Goal: Subscribe to service/newsletter

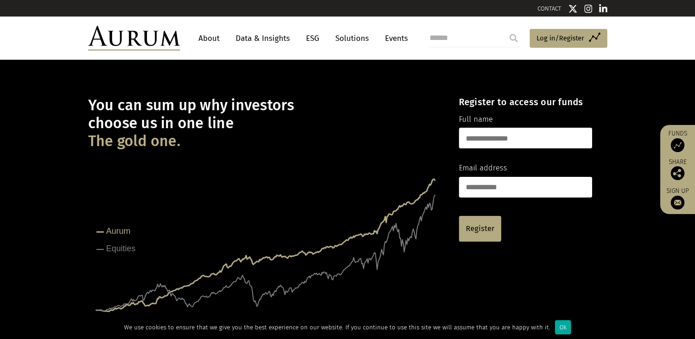
click at [279, 36] on link "Data & Insights" at bounding box center [262, 38] width 63 height 17
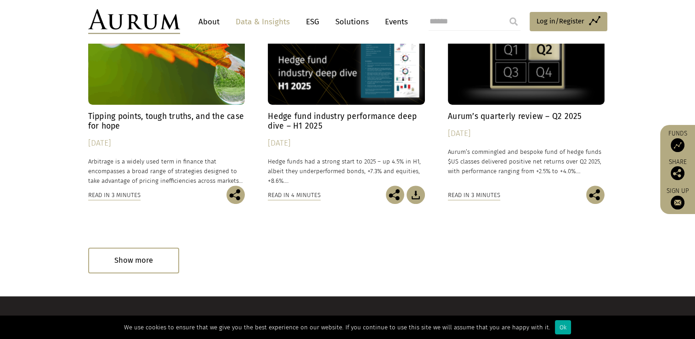
scroll to position [624, 0]
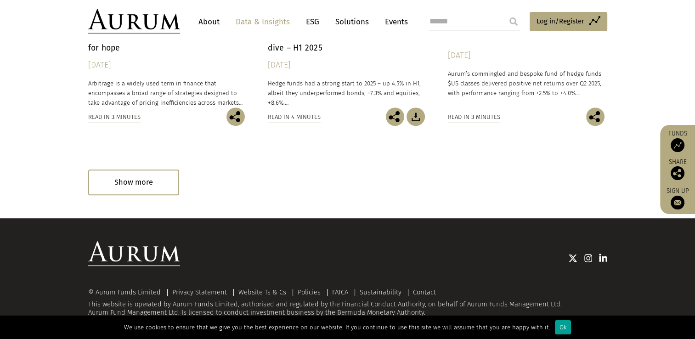
click at [555, 327] on div "Ok" at bounding box center [563, 327] width 16 height 14
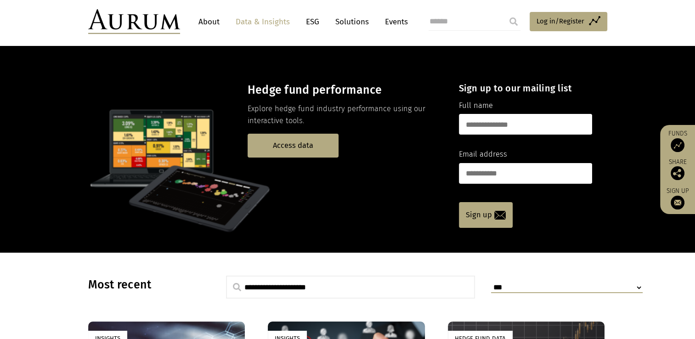
scroll to position [0, 0]
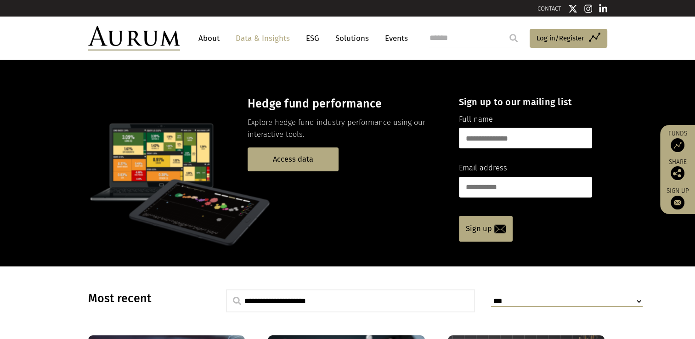
click at [588, 9] on img at bounding box center [588, 8] width 8 height 9
click at [500, 130] on input "text" at bounding box center [525, 138] width 133 height 21
type input "*"
type input "**********"
click at [536, 192] on input "email" at bounding box center [525, 187] width 133 height 21
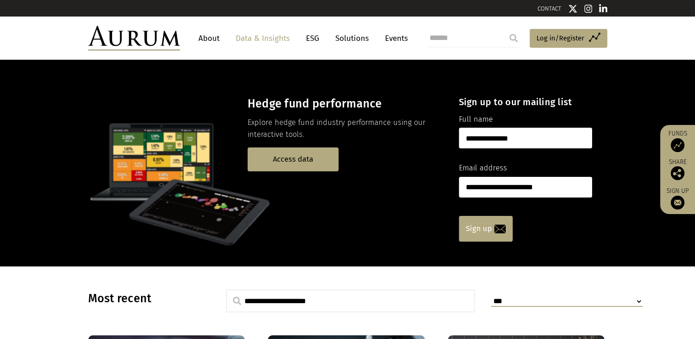
type input "**********"
click at [489, 232] on link "Sign up" at bounding box center [486, 229] width 54 height 26
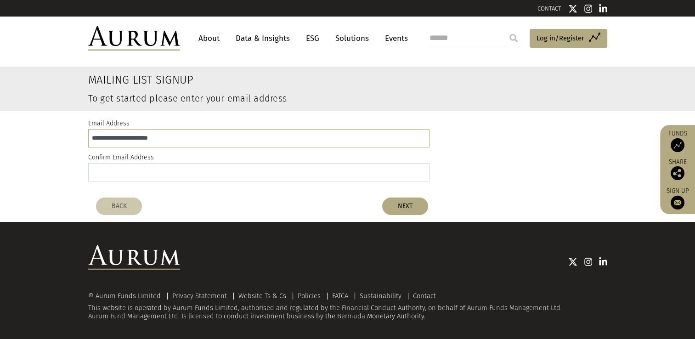
click at [160, 179] on input "email" at bounding box center [258, 172] width 341 height 18
type input "*"
drag, startPoint x: 188, startPoint y: 139, endPoint x: 17, endPoint y: 124, distance: 171.5
click at [17, 124] on div "**********" at bounding box center [347, 152] width 695 height 82
type input "**********"
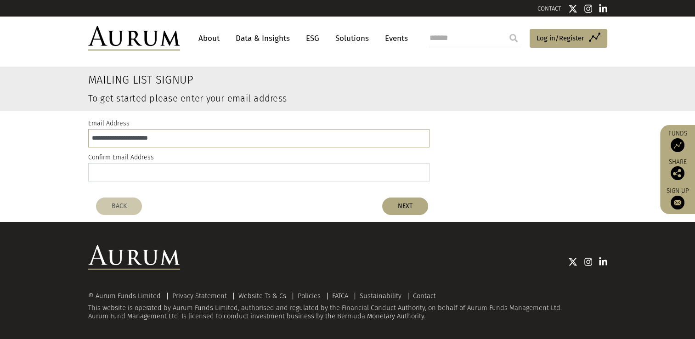
click at [101, 163] on input "email" at bounding box center [258, 172] width 341 height 18
type input "**********"
click at [403, 206] on button "NEXT" at bounding box center [405, 205] width 46 height 17
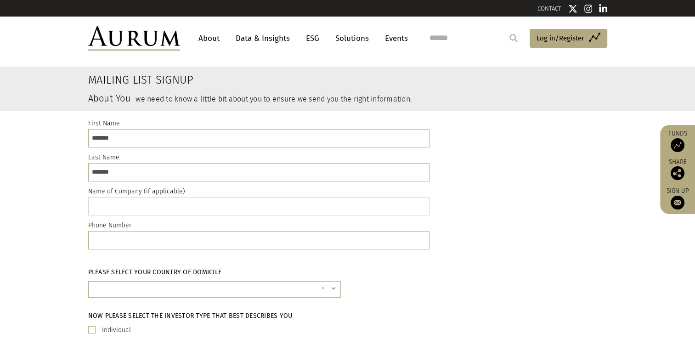
click at [130, 202] on input "text" at bounding box center [258, 206] width 341 height 18
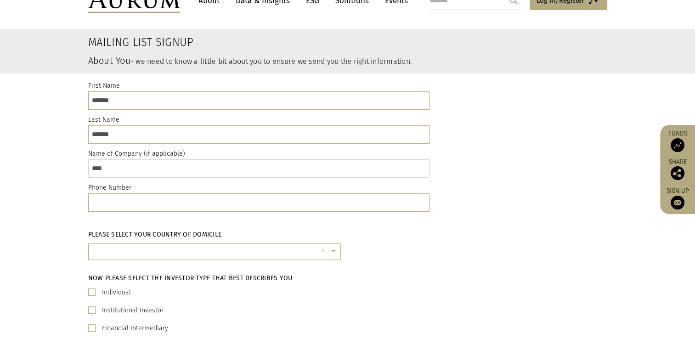
scroll to position [92, 0]
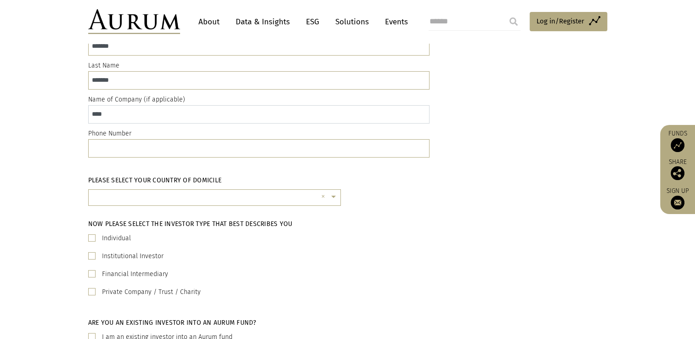
type input "****"
click at [180, 146] on input "text" at bounding box center [258, 148] width 341 height 18
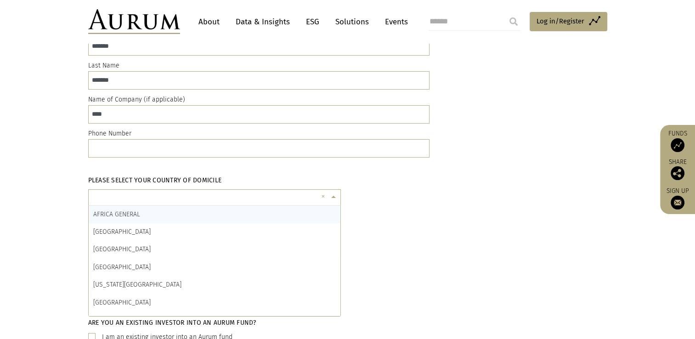
scroll to position [2, 0]
click at [168, 191] on div "× ×" at bounding box center [214, 197] width 253 height 17
type input "*"
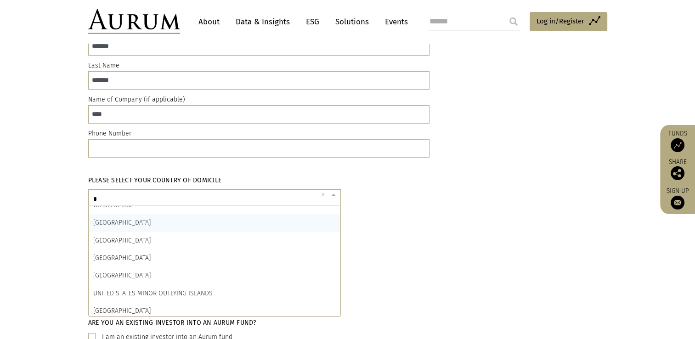
scroll to position [1413, 0]
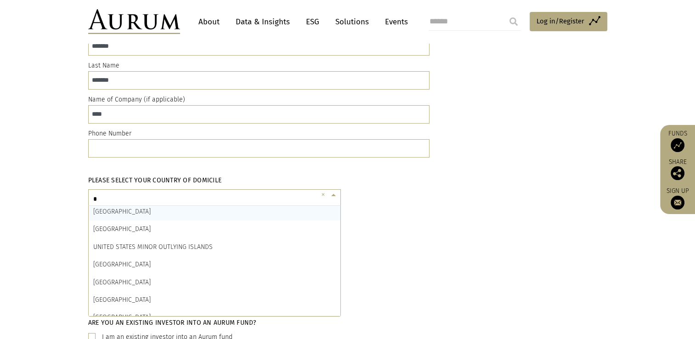
click at [133, 216] on div "UNITED KINGDOM" at bounding box center [215, 211] width 252 height 17
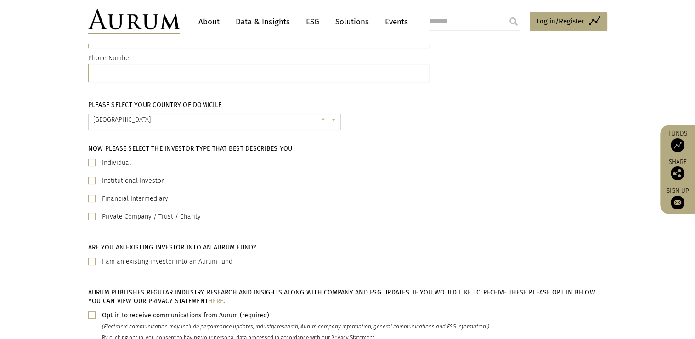
scroll to position [184, 0]
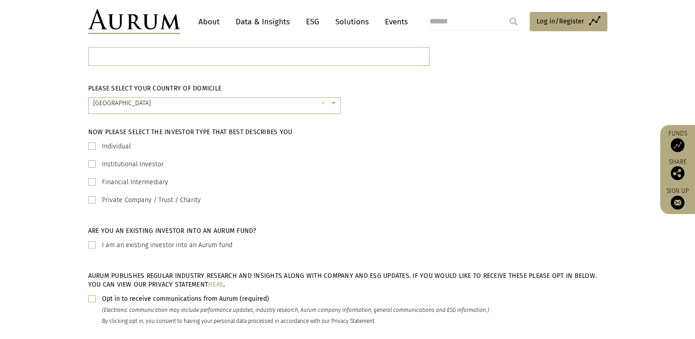
click at [90, 167] on span at bounding box center [91, 163] width 7 height 7
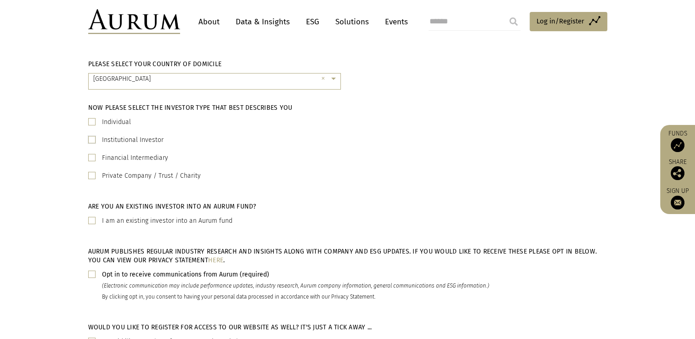
scroll to position [230, 0]
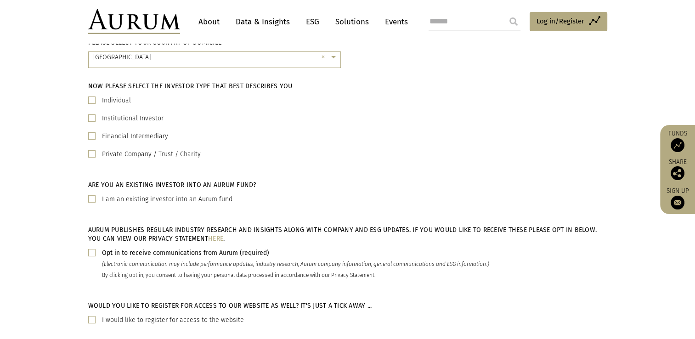
click at [94, 249] on span at bounding box center [91, 252] width 7 height 7
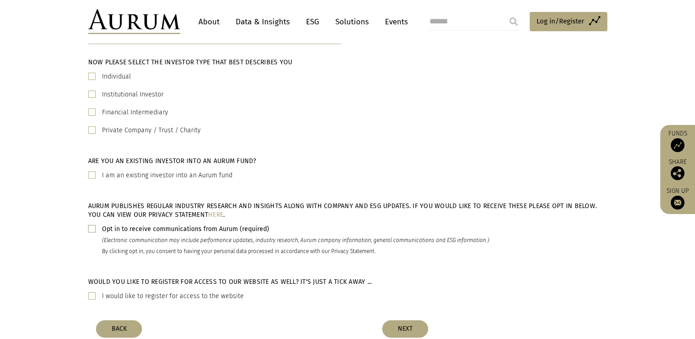
scroll to position [276, 0]
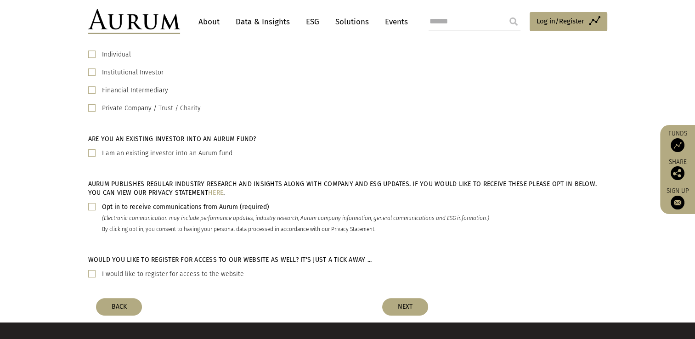
click at [94, 272] on span at bounding box center [91, 273] width 7 height 7
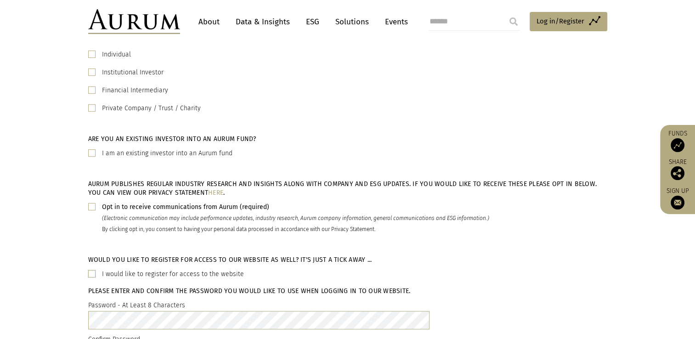
scroll to position [459, 0]
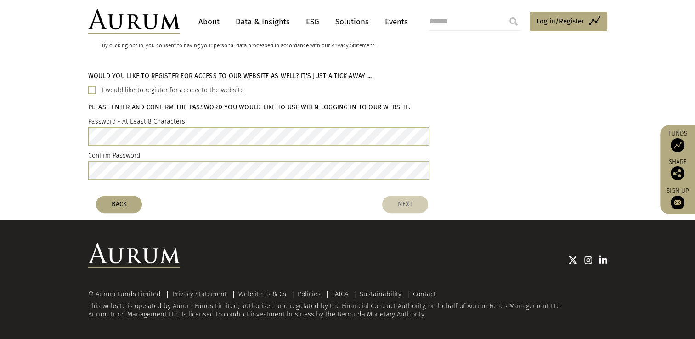
click at [420, 207] on button "NEXT" at bounding box center [405, 204] width 46 height 17
click at [485, 187] on div "Would you like to register for access to our website as well? It's just a tick …" at bounding box center [347, 128] width 695 height 126
click at [389, 199] on button "NEXT" at bounding box center [405, 204] width 46 height 17
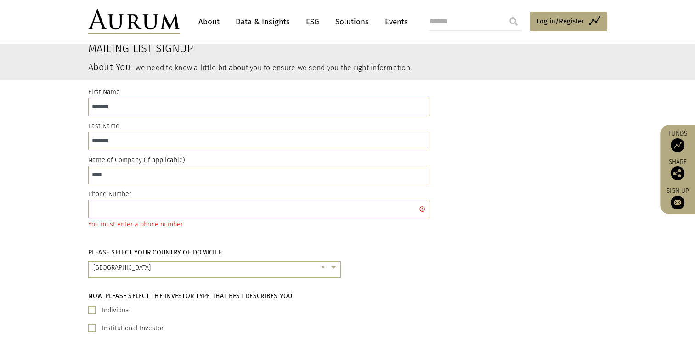
scroll to position [46, 0]
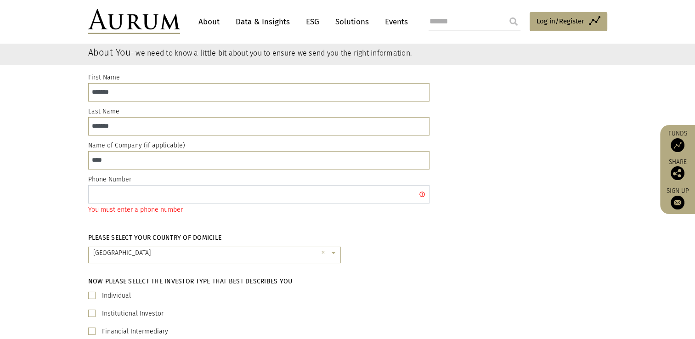
click at [158, 186] on input "text" at bounding box center [258, 194] width 341 height 18
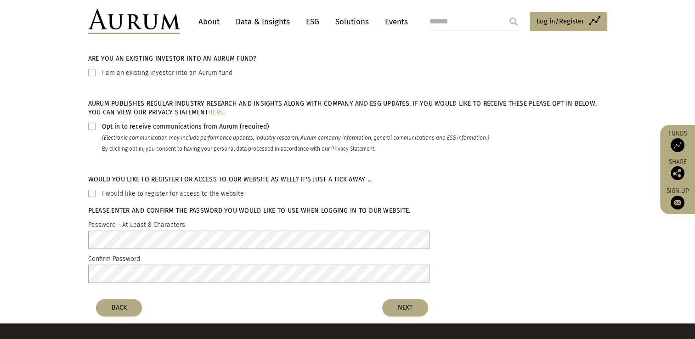
scroll to position [473, 0]
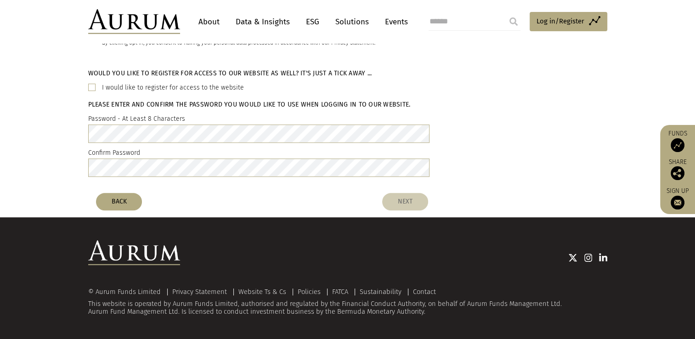
type input "**********"
click at [406, 197] on button "NEXT" at bounding box center [405, 201] width 46 height 17
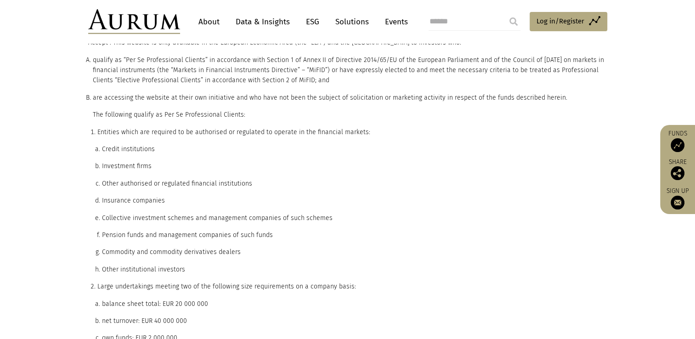
scroll to position [0, 0]
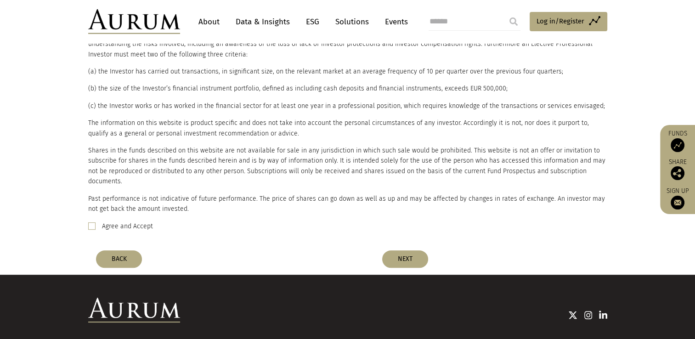
click at [94, 222] on span at bounding box center [91, 225] width 7 height 7
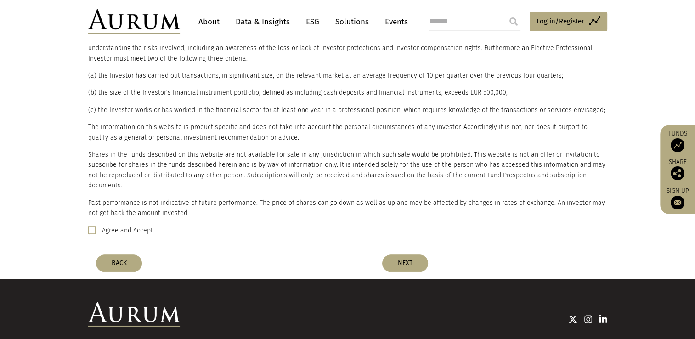
scroll to position [505, 0]
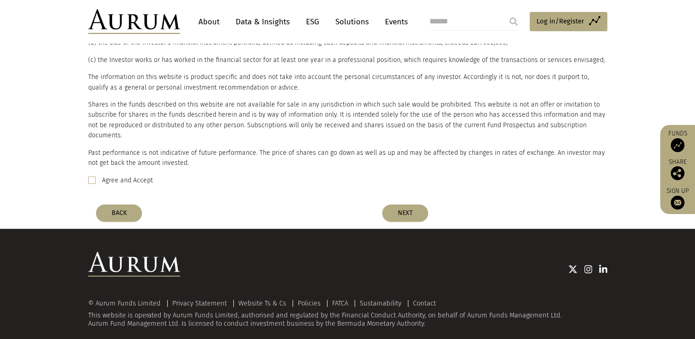
click at [411, 204] on button "NEXT" at bounding box center [405, 212] width 46 height 17
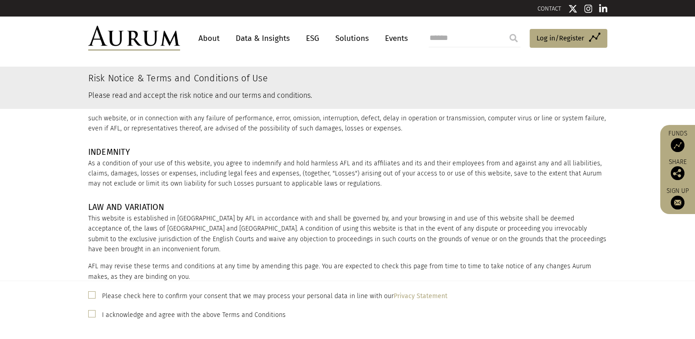
scroll to position [1238, 0]
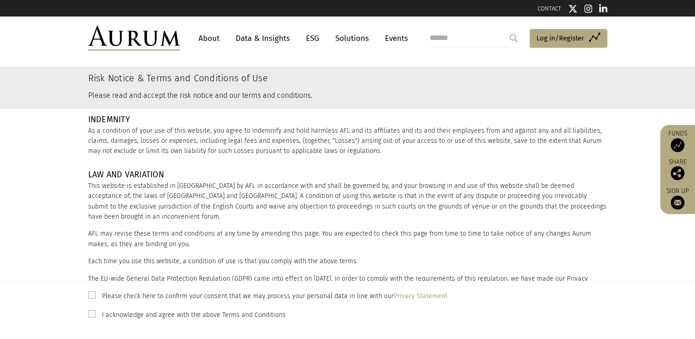
click at [105, 296] on label "Please check here to confirm your consent that we may process your personal dat…" at bounding box center [274, 296] width 345 height 11
click at [94, 315] on span at bounding box center [91, 313] width 7 height 7
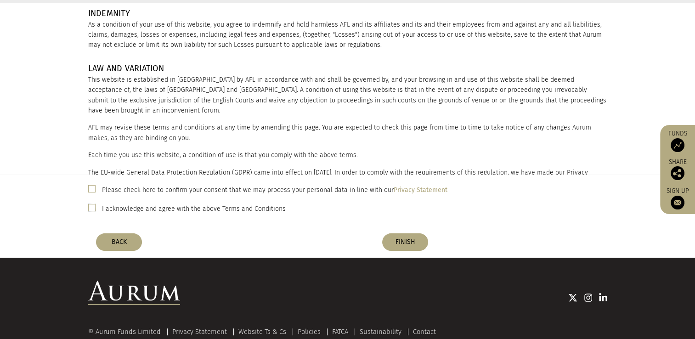
scroll to position [146, 0]
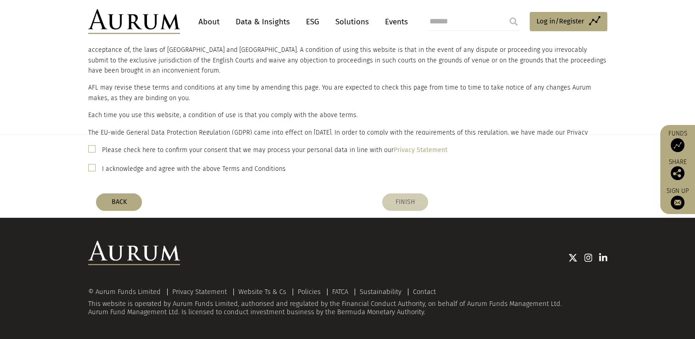
click at [406, 206] on button "FINISH" at bounding box center [405, 201] width 46 height 17
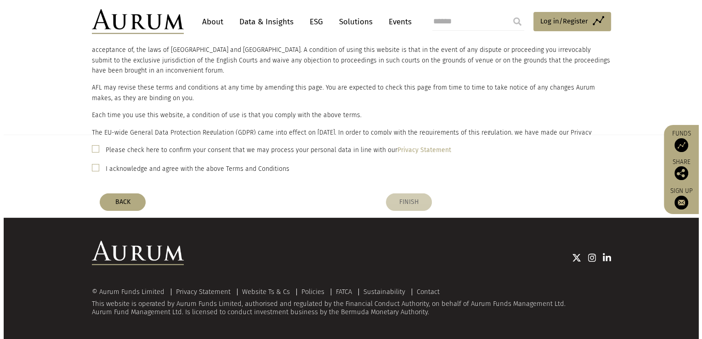
scroll to position [0, 0]
